Goal: Find specific page/section: Find specific page/section

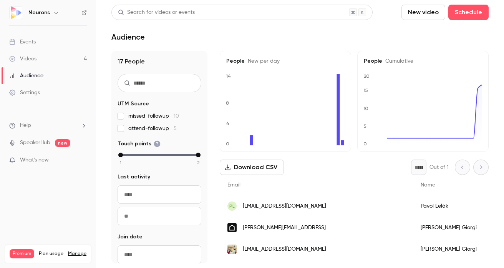
click at [58, 59] on link "Videos 4" at bounding box center [48, 58] width 96 height 17
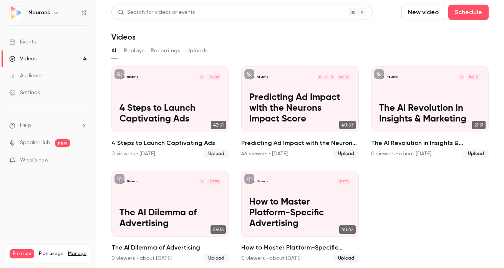
click at [55, 70] on link "Audience" at bounding box center [48, 75] width 96 height 17
